Goal: Transaction & Acquisition: Purchase product/service

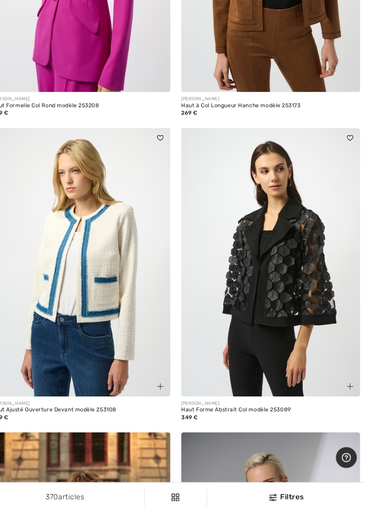
scroll to position [3884, 0]
click at [289, 290] on img at bounding box center [274, 271] width 172 height 258
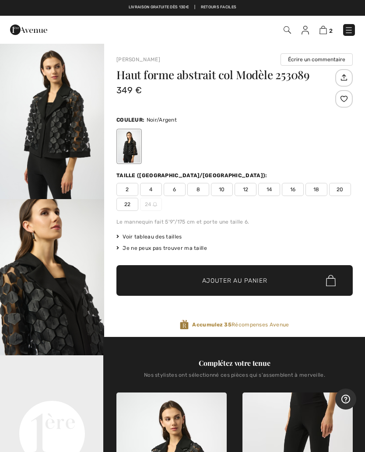
click at [221, 188] on span "10" at bounding box center [222, 189] width 22 height 13
click at [229, 279] on span "Ajouter au panier" at bounding box center [234, 280] width 65 height 9
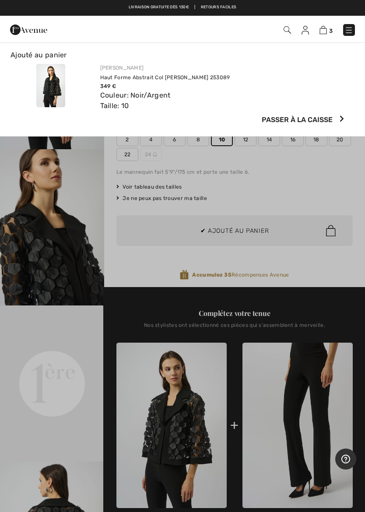
scroll to position [51, 0]
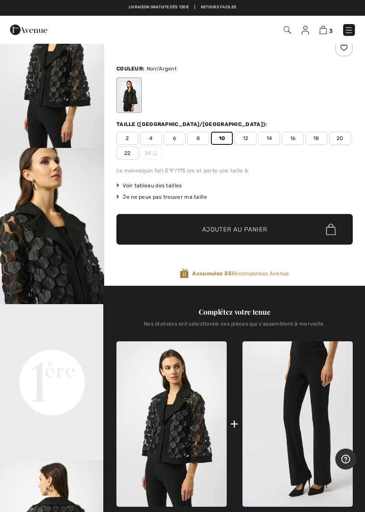
click at [323, 33] on img at bounding box center [322, 30] width 7 height 8
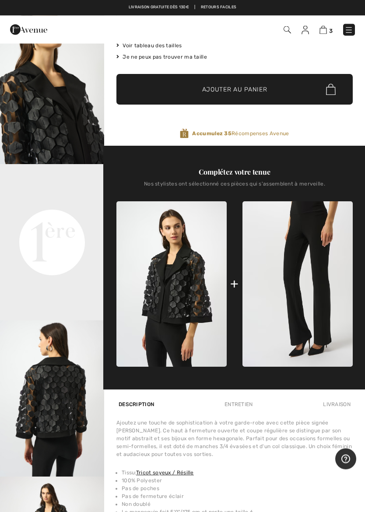
scroll to position [188, 0]
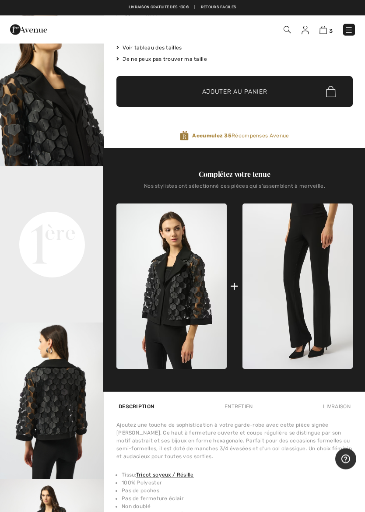
click at [301, 286] on img at bounding box center [297, 286] width 110 height 165
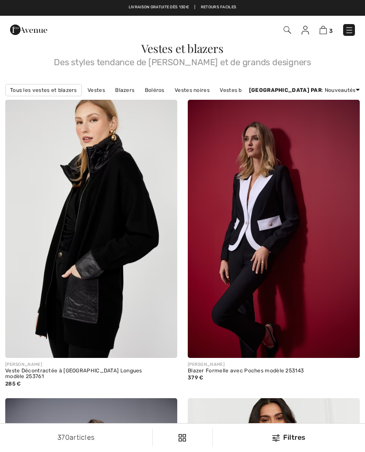
scroll to position [3927, 14]
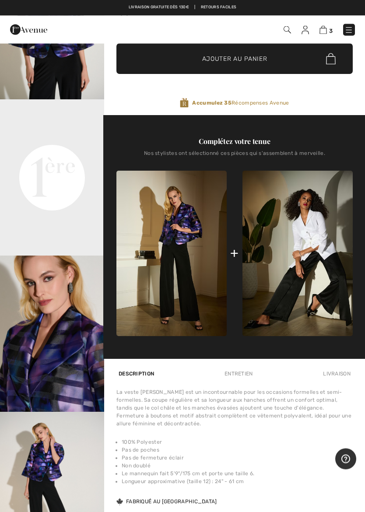
scroll to position [262, 0]
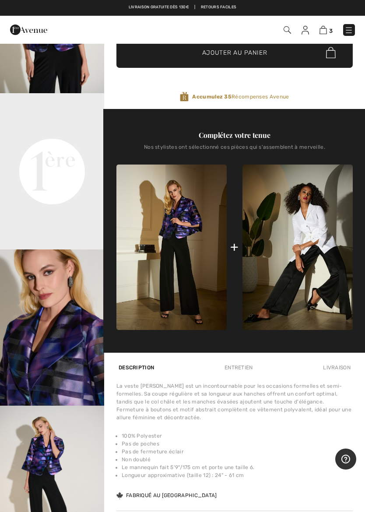
click at [307, 294] on img at bounding box center [297, 247] width 110 height 166
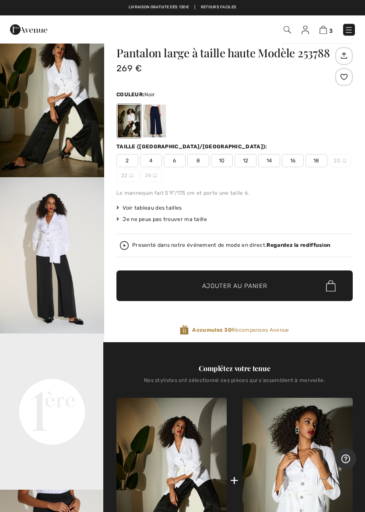
scroll to position [22, 0]
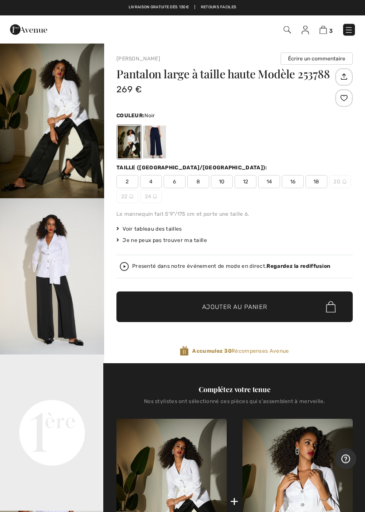
click at [75, 311] on img "2 / 5" at bounding box center [52, 277] width 104 height 156
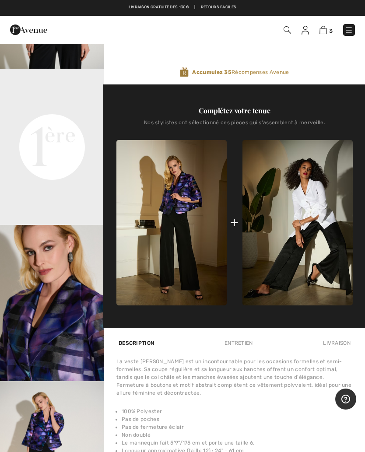
click at [314, 241] on img at bounding box center [297, 223] width 110 height 166
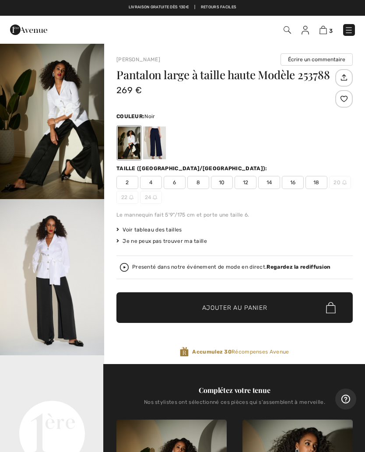
click at [179, 187] on span "6" at bounding box center [175, 182] width 22 height 13
click at [246, 307] on span "Ajouter au panier" at bounding box center [234, 307] width 65 height 9
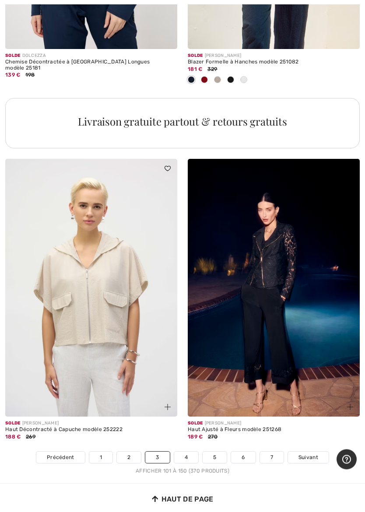
scroll to position [7297, 0]
click at [192, 451] on link "4" at bounding box center [186, 456] width 24 height 11
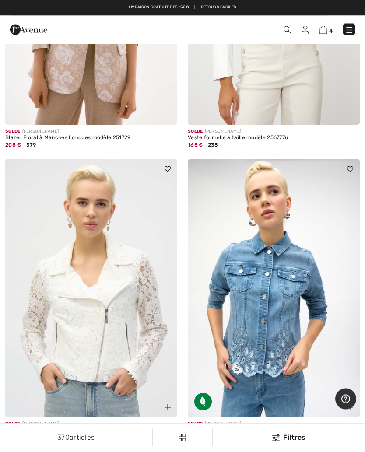
scroll to position [4255, 0]
click at [323, 34] on img at bounding box center [322, 30] width 7 height 8
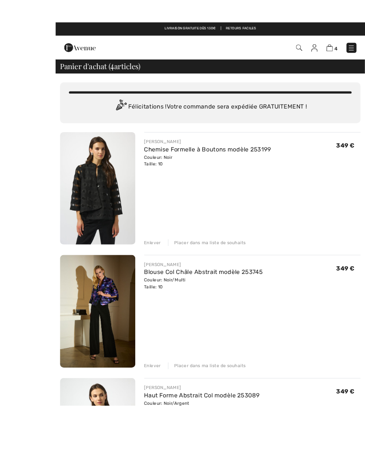
scroll to position [40, 0]
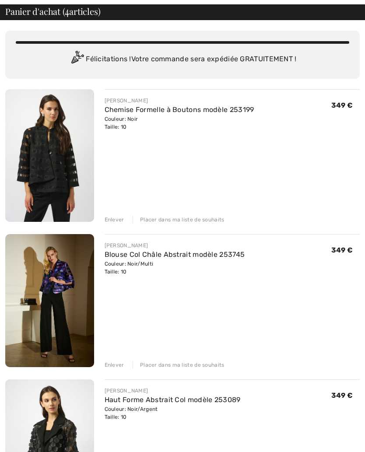
click at [188, 221] on div "Placer dans ma liste de souhaits" at bounding box center [178, 220] width 92 height 8
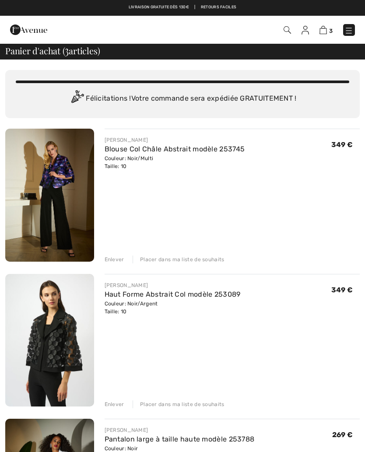
scroll to position [0, 0]
